Goal: Information Seeking & Learning: Find specific fact

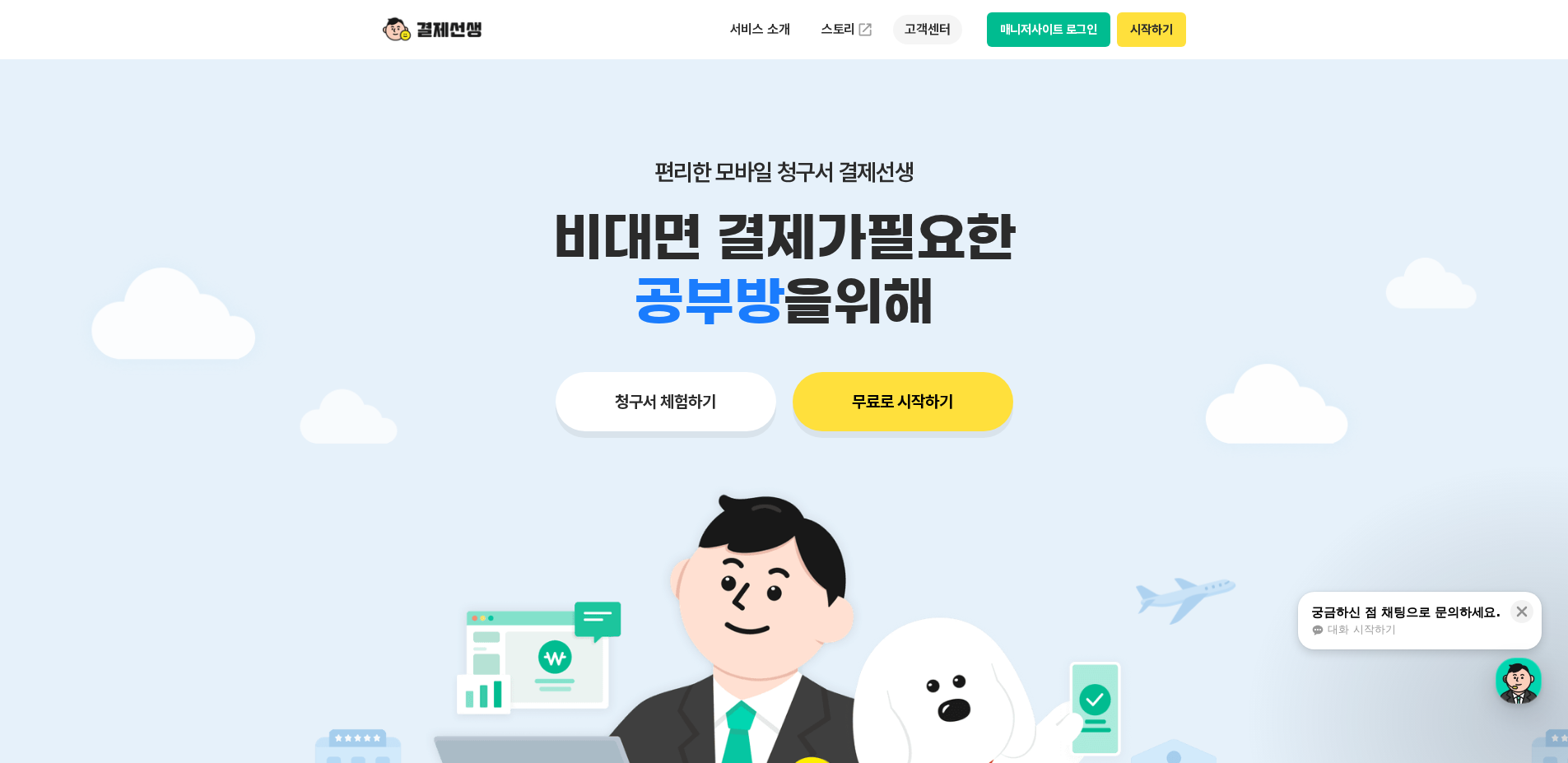
click at [915, 36] on p "고객센터" at bounding box center [927, 29] width 68 height 29
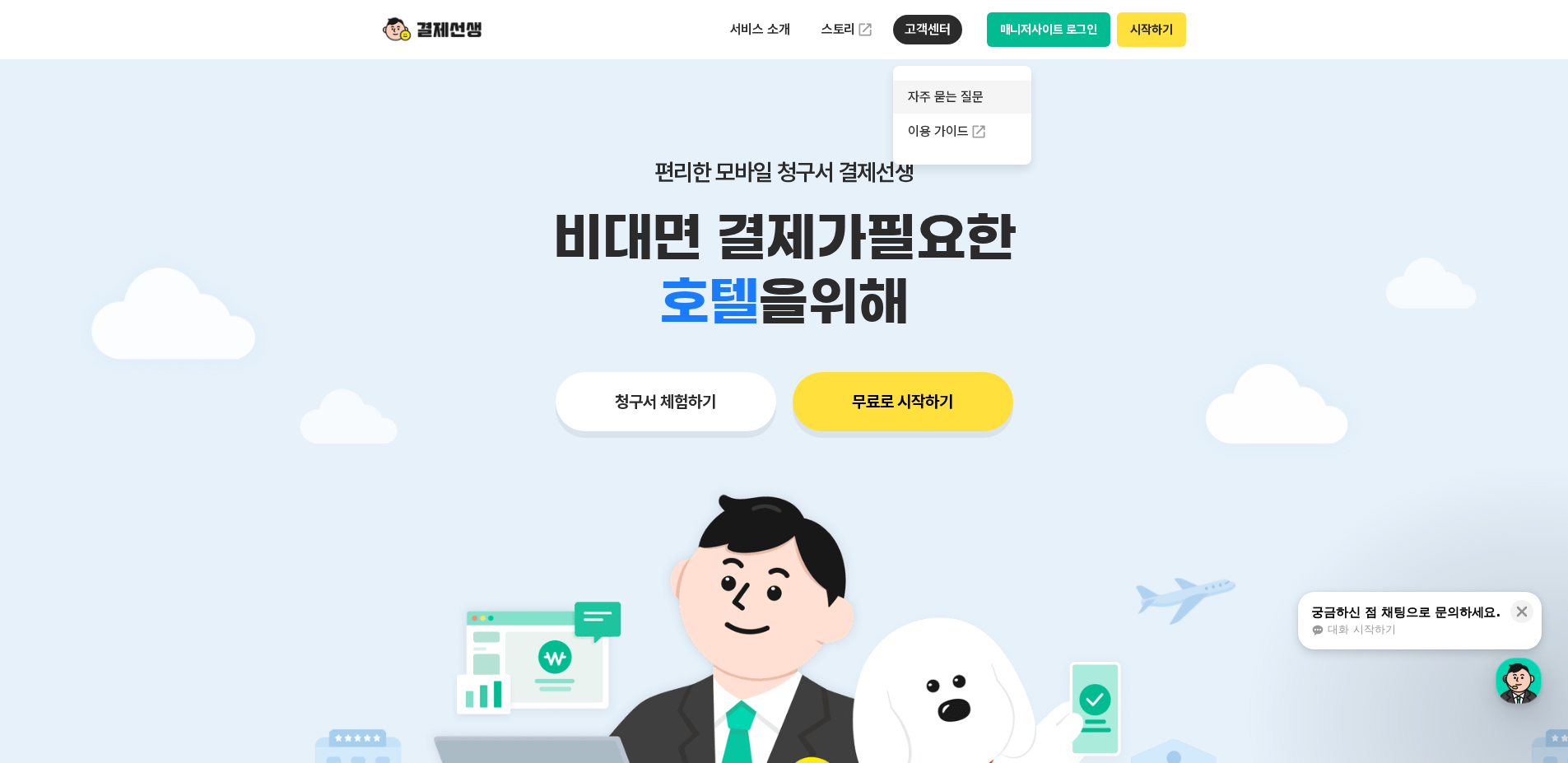
click at [939, 108] on link "자주 묻는 질문" at bounding box center [962, 96] width 138 height 33
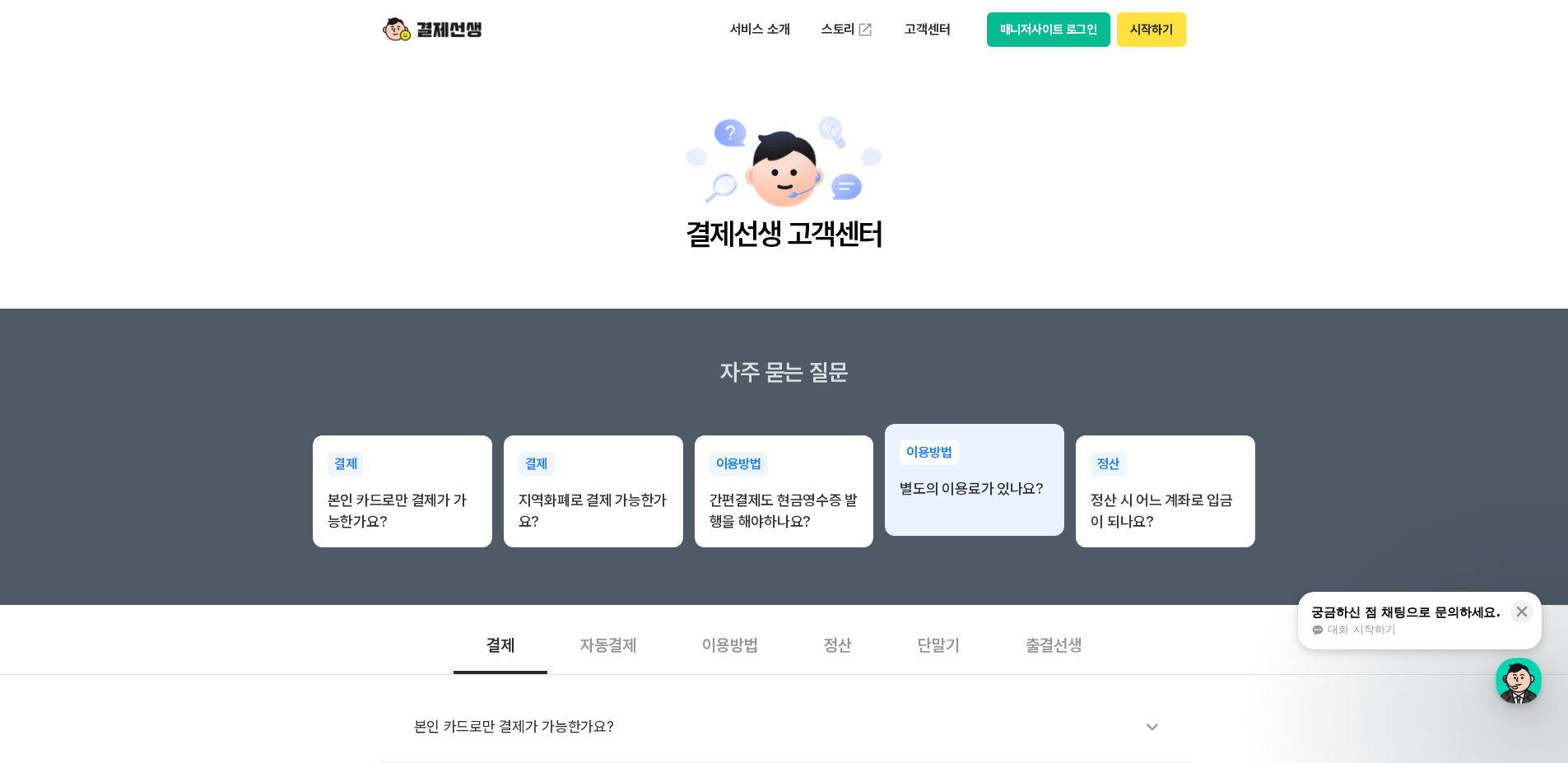
click at [1024, 498] on p "별도의 이용료가 있나요?" at bounding box center [974, 489] width 150 height 21
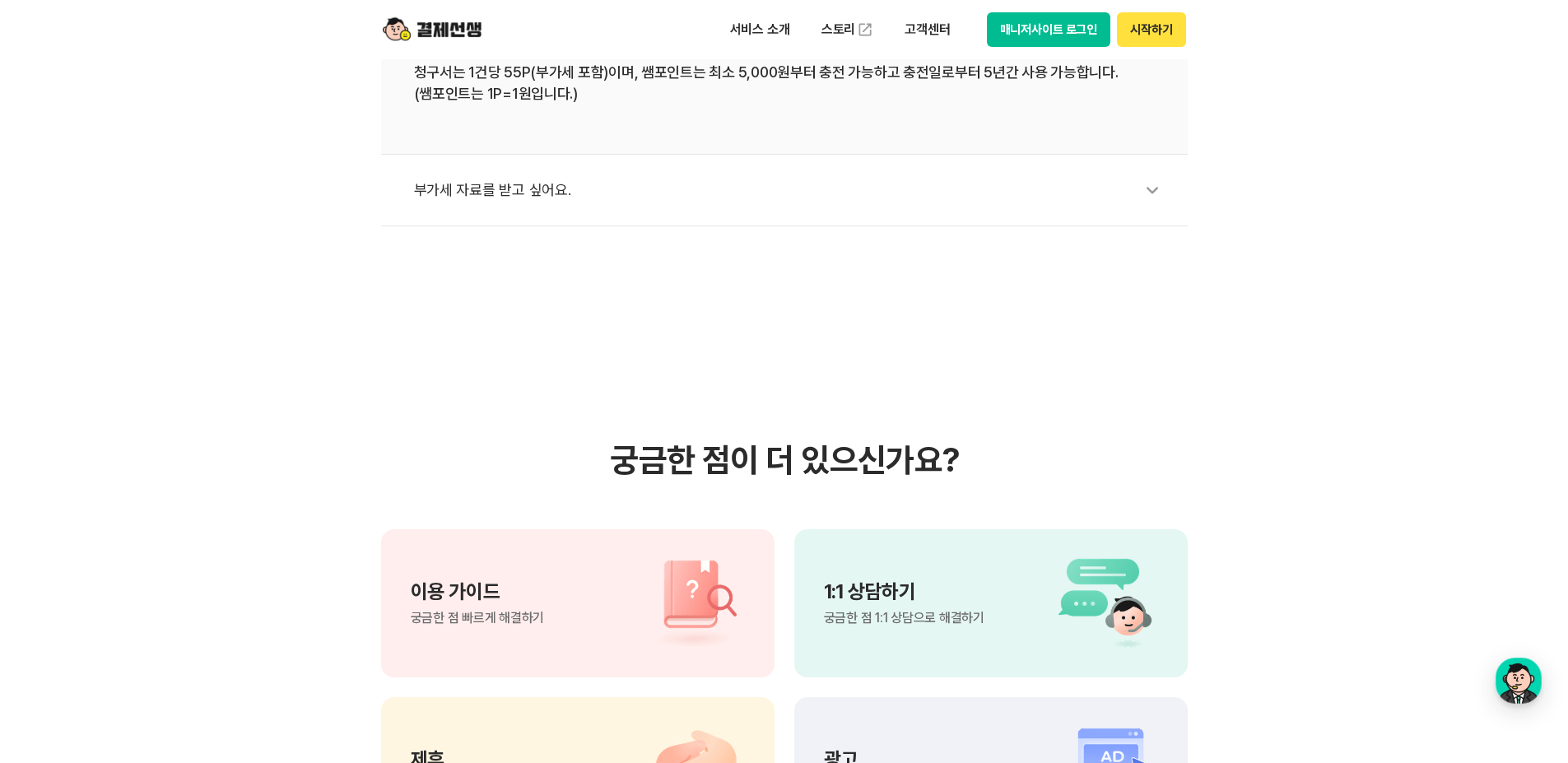
scroll to position [988, 0]
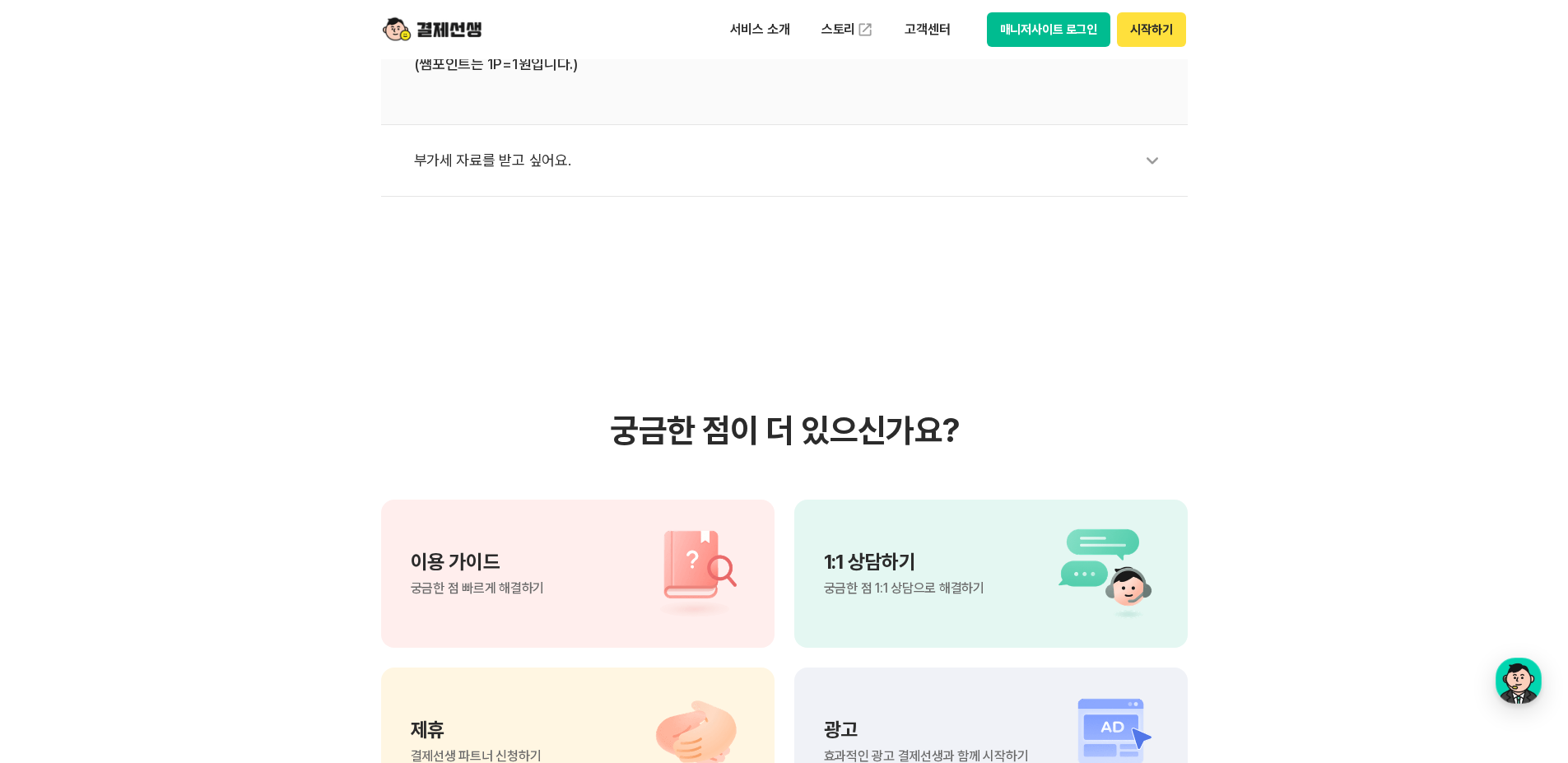
click at [1157, 155] on icon at bounding box center [1152, 161] width 38 height 38
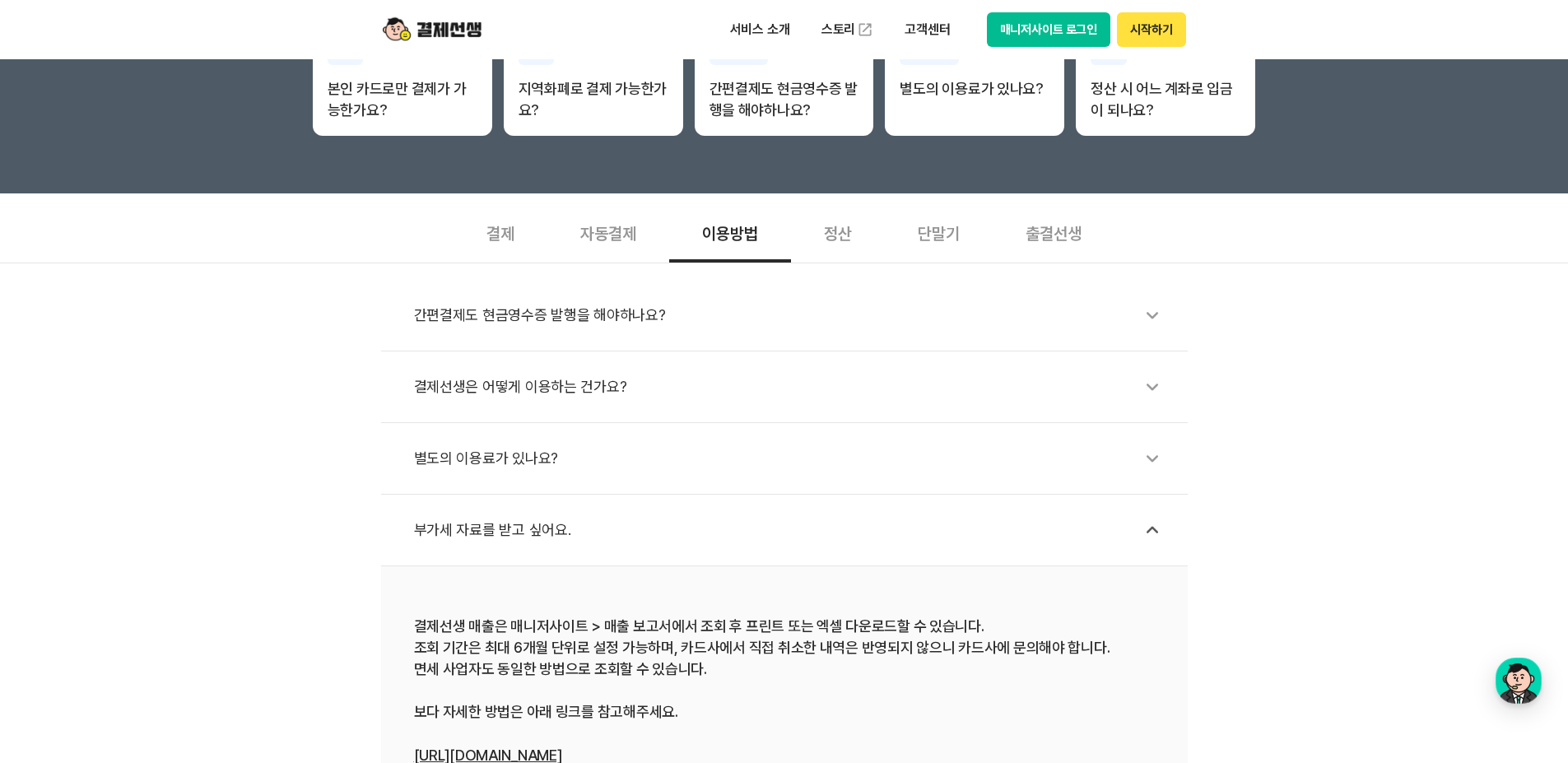
scroll to position [0, 0]
